Goal: Information Seeking & Learning: Understand process/instructions

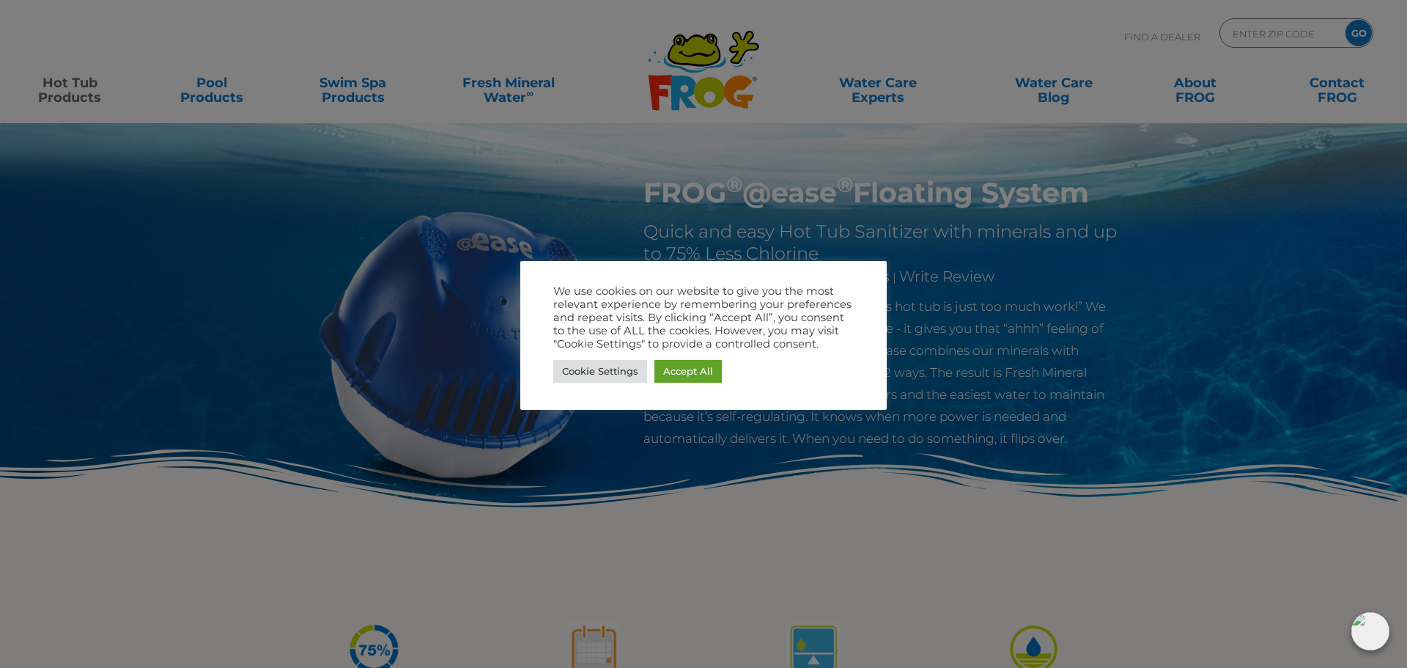
click at [478, 188] on div at bounding box center [703, 334] width 1407 height 668
click at [613, 371] on link "Cookie Settings" at bounding box center [600, 371] width 94 height 23
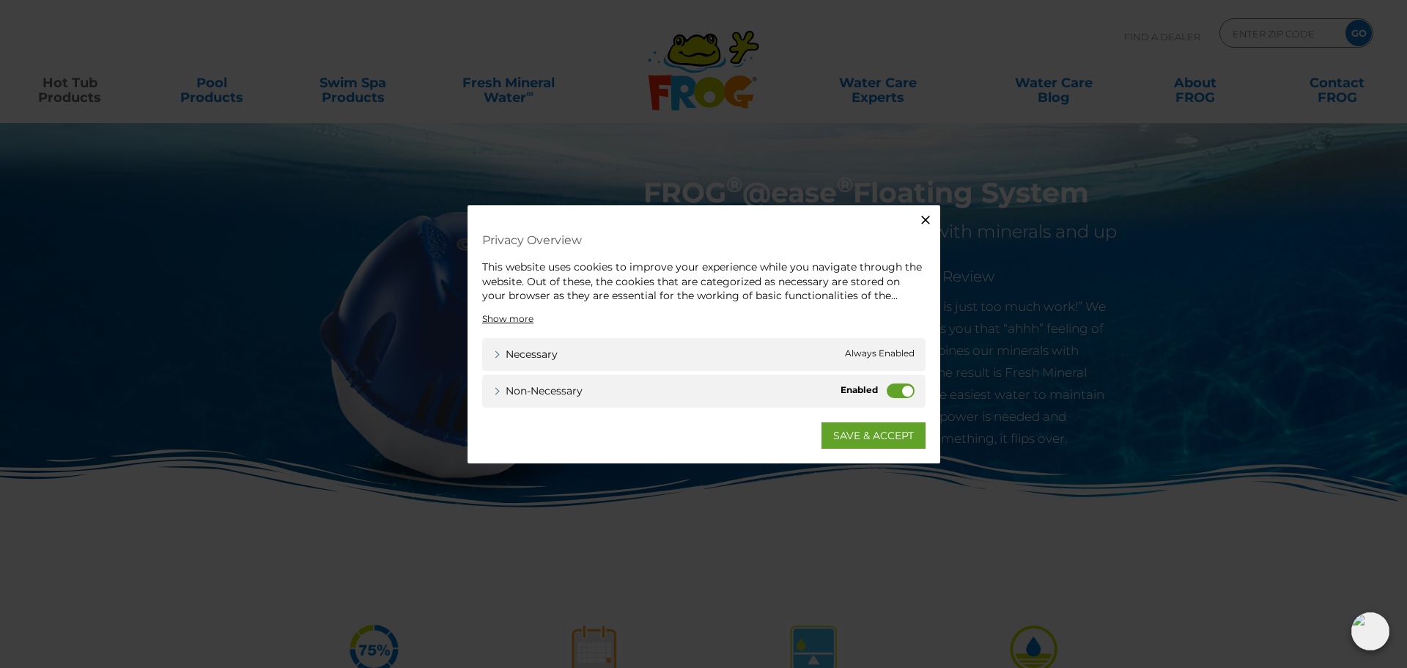
click at [895, 395] on label "Non-necessary" at bounding box center [901, 389] width 28 height 15
click at [0, 0] on input "Non-necessary" at bounding box center [0, 0] width 0 height 0
click at [897, 440] on link "SAVE & ACCEPT" at bounding box center [873, 434] width 104 height 26
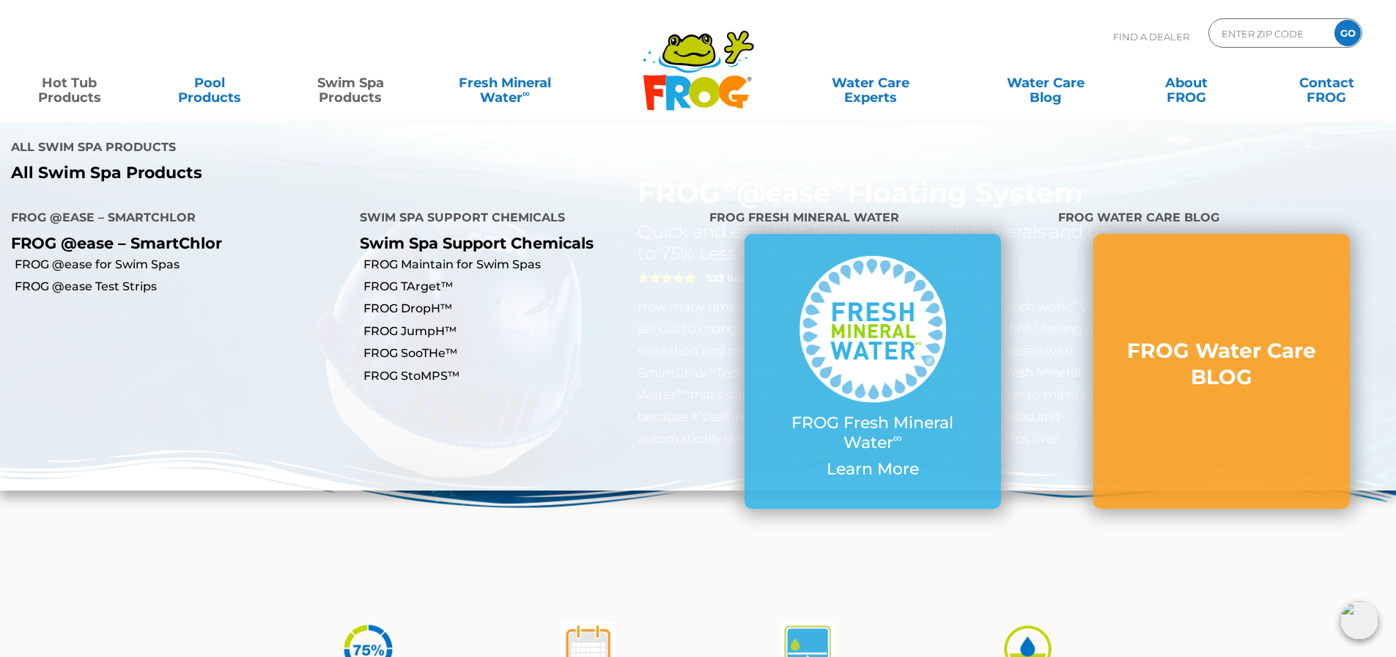
click at [329, 89] on link "Swim Spa Products" at bounding box center [350, 82] width 109 height 29
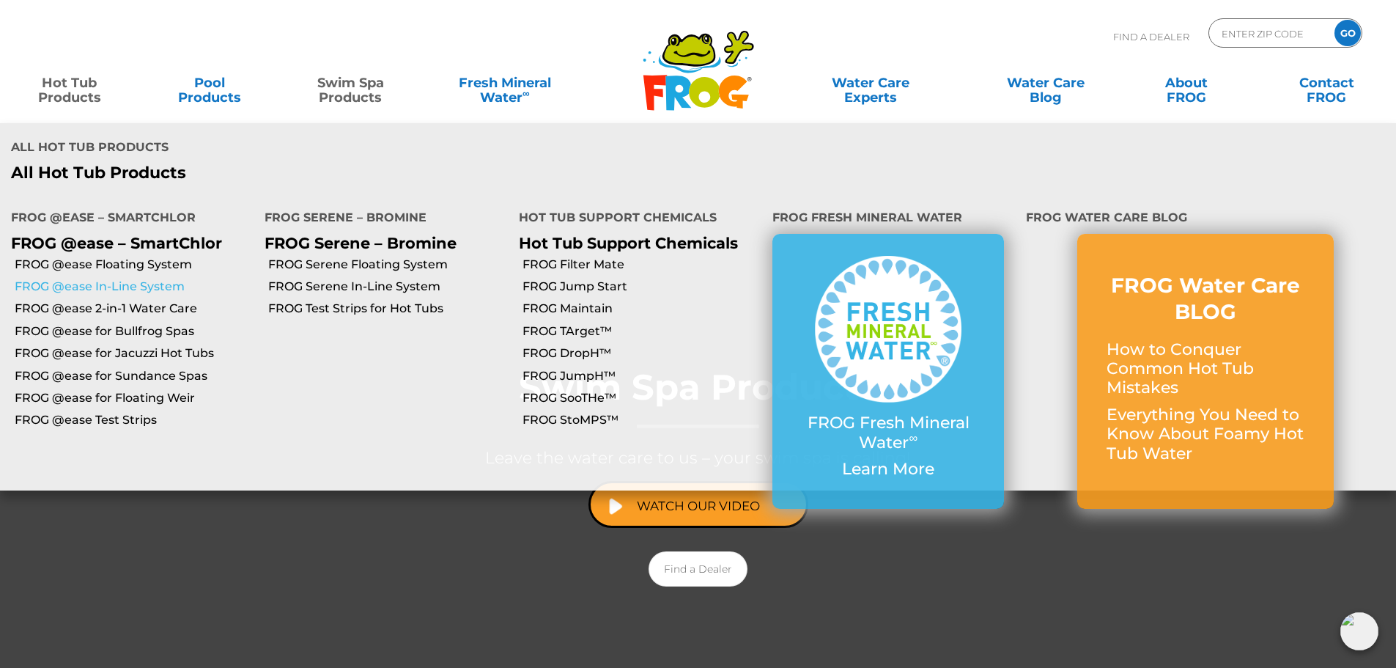
click at [126, 278] on link "FROG @ease In-Line System" at bounding box center [134, 286] width 239 height 16
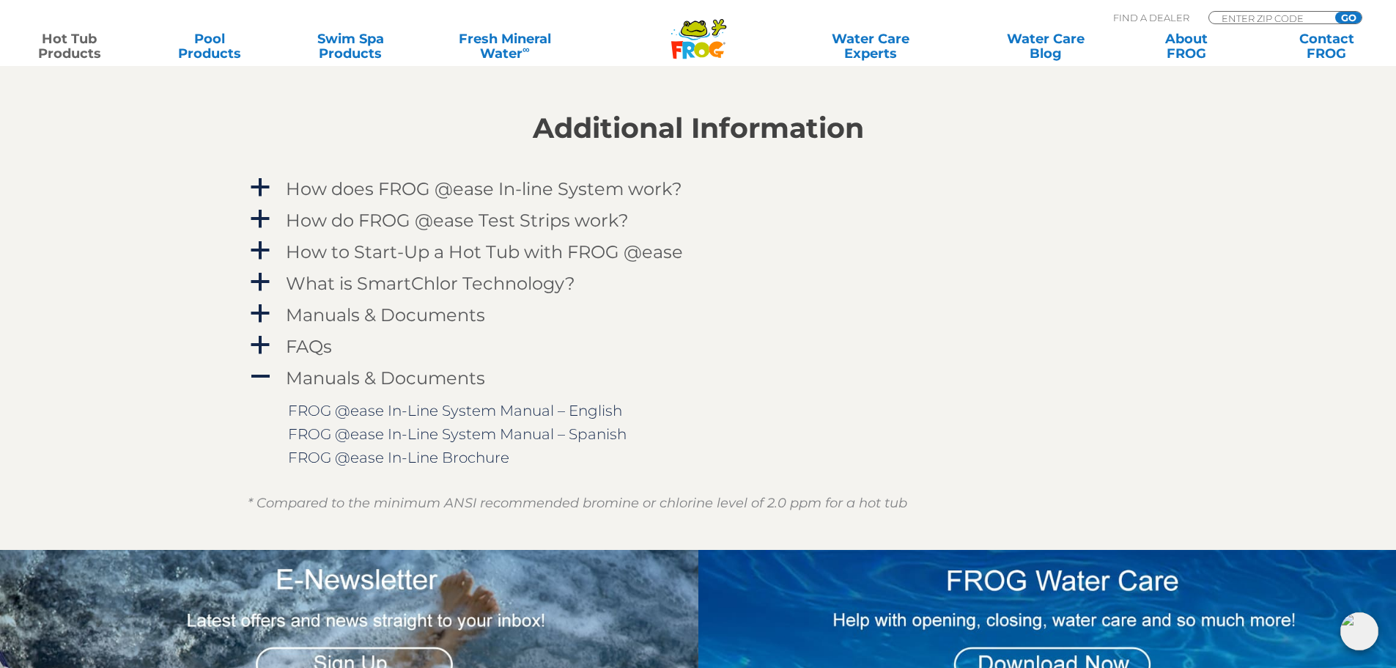
scroll to position [1465, 0]
click at [337, 251] on h4 "How to Start-Up a Hot Tub with FROG @ease" at bounding box center [484, 251] width 397 height 20
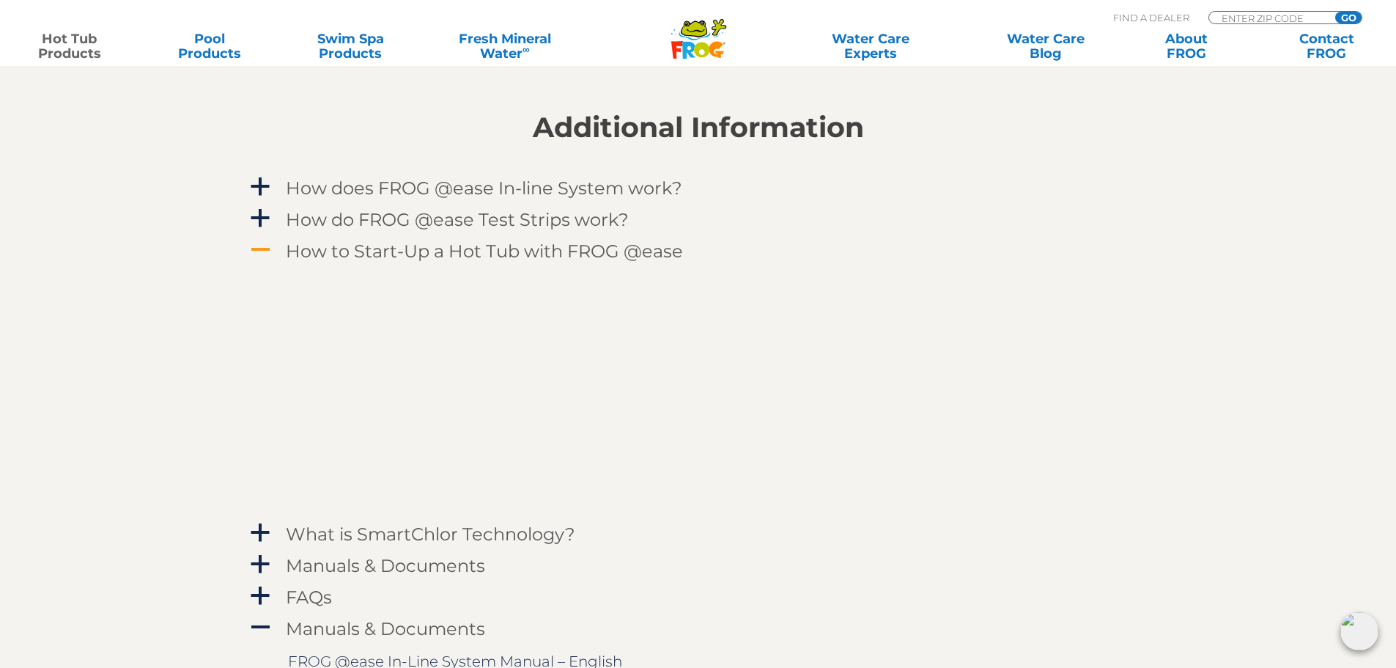
click at [337, 251] on h4 "How to Start-Up a Hot Tub with FROG @ease" at bounding box center [484, 251] width 397 height 20
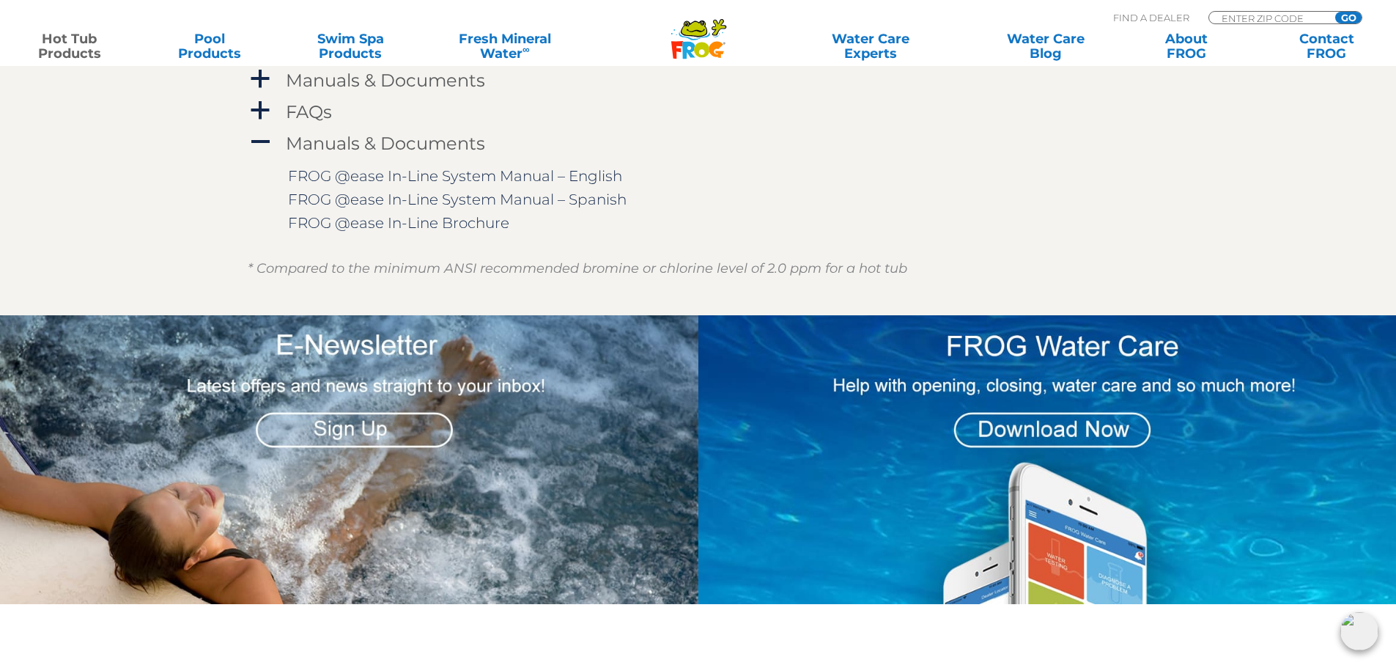
scroll to position [1563, 0]
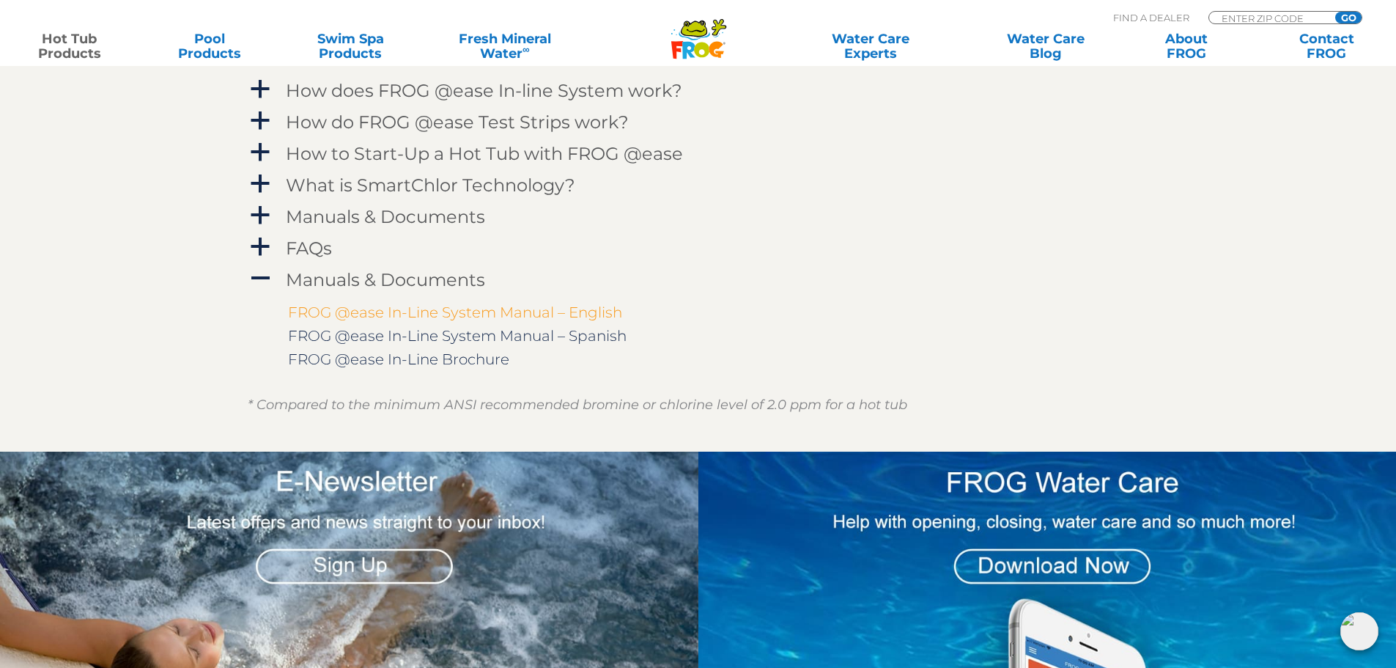
click at [376, 311] on link "FROG @ease In-Line System Manual – English" at bounding box center [455, 312] width 334 height 18
click at [358, 359] on link "FROG @ease In-Line Brochure" at bounding box center [398, 359] width 221 height 18
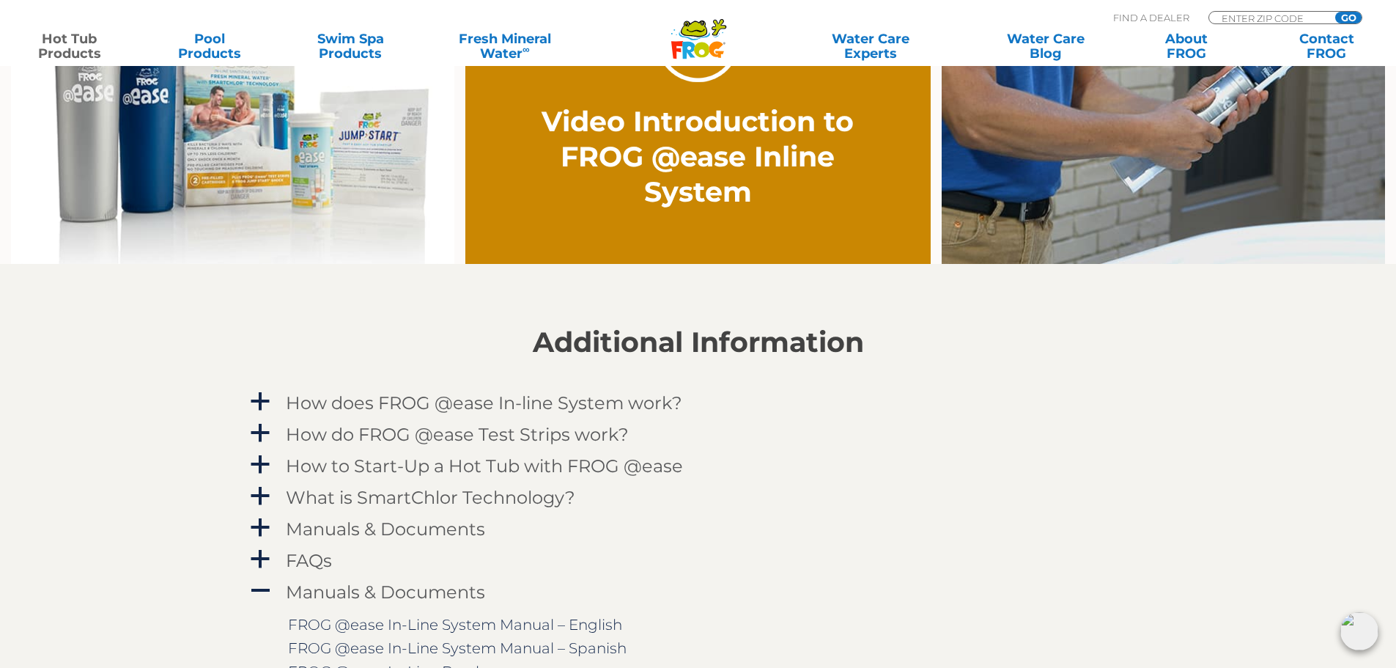
scroll to position [1367, 0]
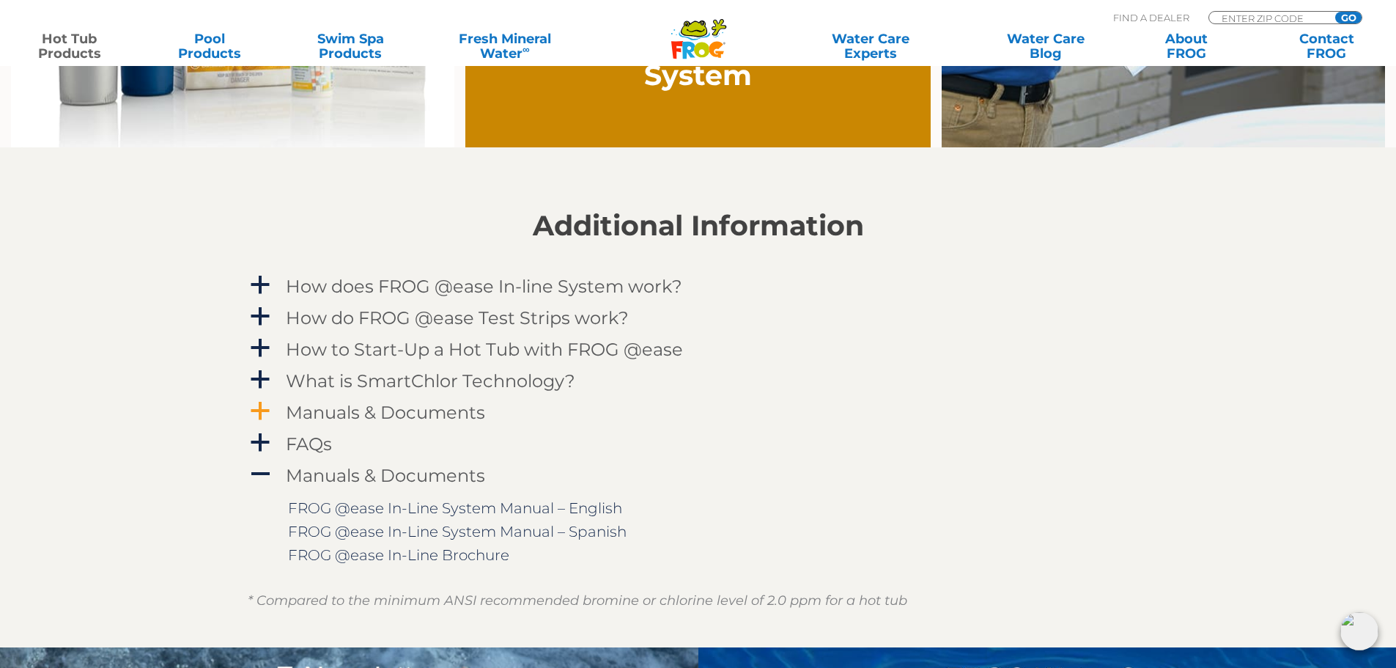
click at [369, 417] on h4 "Manuals & Documents" at bounding box center [385, 412] width 199 height 20
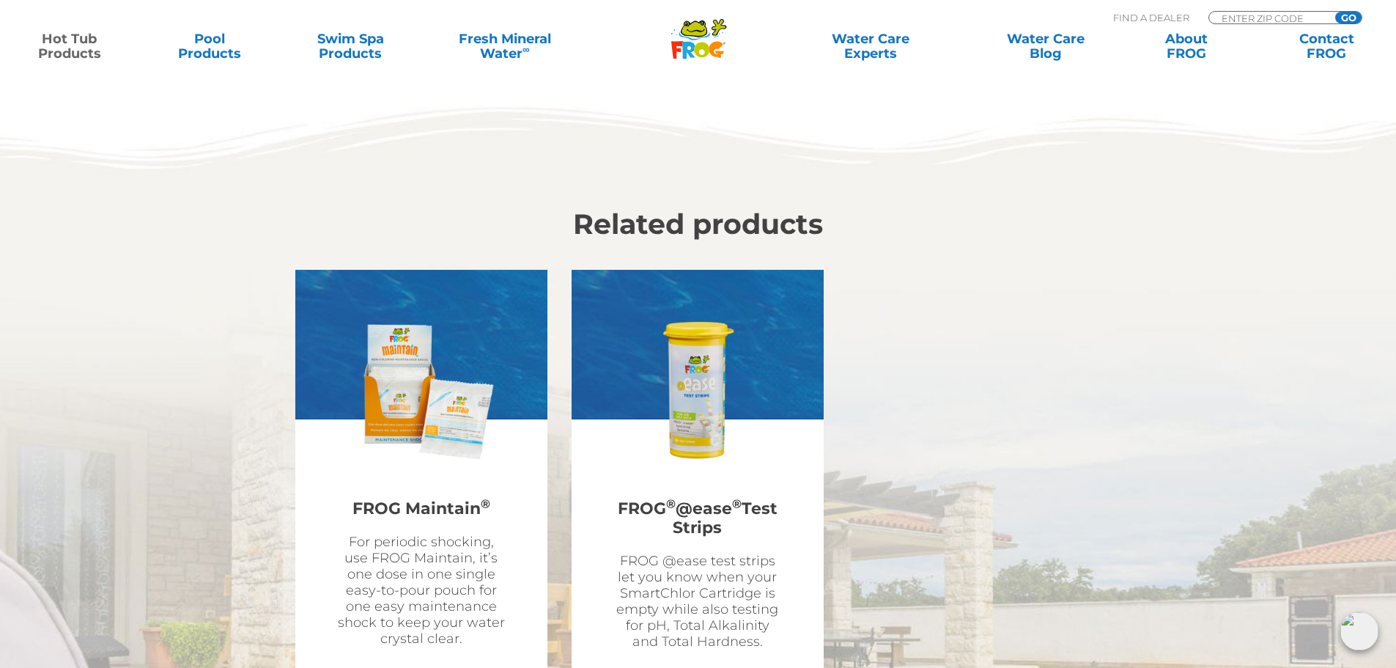
scroll to position [4884, 0]
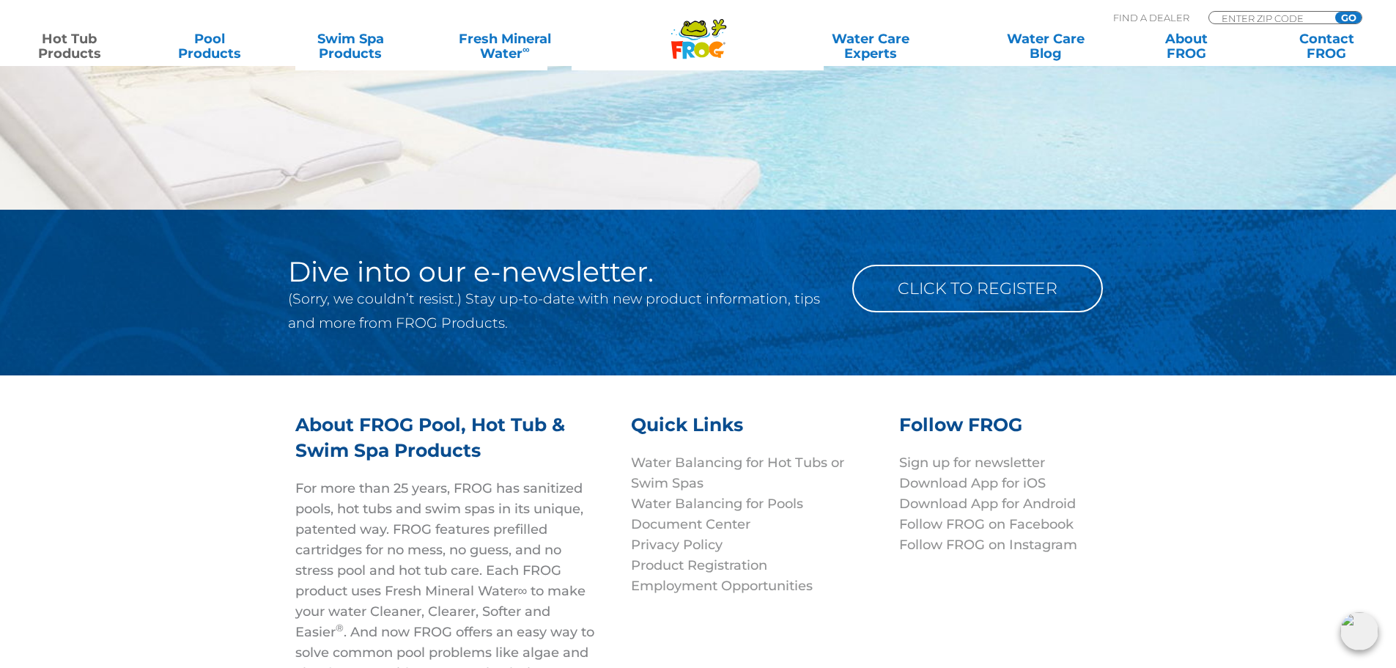
click at [728, 278] on h2 "Dive into our e-newsletter." at bounding box center [559, 271] width 542 height 29
